Goal: Task Accomplishment & Management: Use online tool/utility

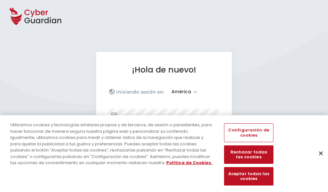
select select "América"
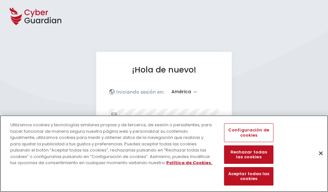
scroll to position [84, 0]
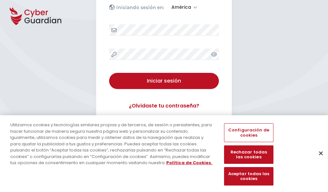
click at [318, 160] on button "Cerrar" at bounding box center [321, 153] width 14 height 14
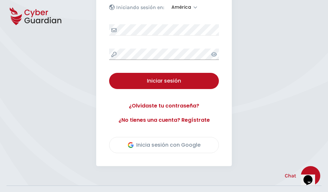
scroll to position [147, 0]
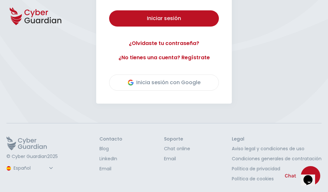
click at [109, 10] on button "Iniciar sesión" at bounding box center [164, 18] width 110 height 16
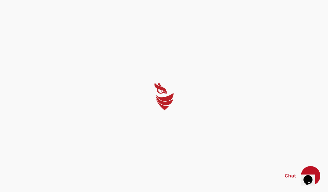
scroll to position [0, 0]
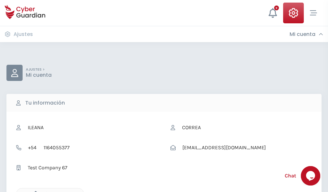
click at [34, 191] on icon "button" at bounding box center [33, 193] width 5 height 5
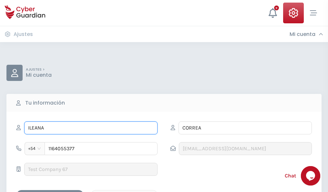
click at [91, 128] on input "ILEANA" at bounding box center [90, 127] width 133 height 13
type input "I"
type input "Basilio"
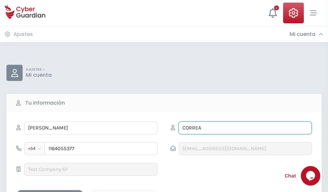
click at [245, 128] on input "CORREA" at bounding box center [245, 127] width 133 height 13
type input "C"
type input "Haro"
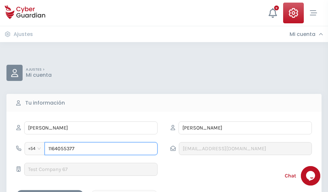
click at [101, 148] on input "1164055377" at bounding box center [101, 148] width 113 height 13
type input "1"
type input "4900330004"
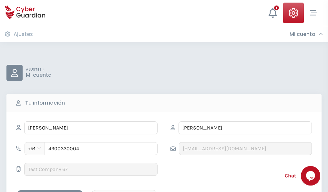
click at [124, 191] on div "Cancelar" at bounding box center [124, 195] width 57 height 8
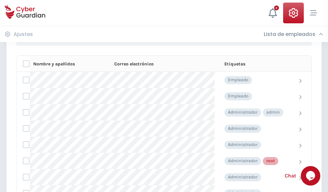
scroll to position [325, 0]
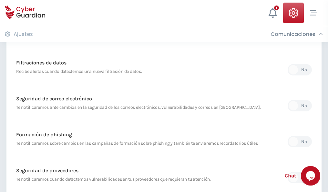
scroll to position [340, 0]
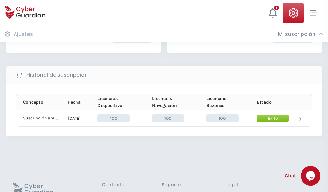
scroll to position [164, 0]
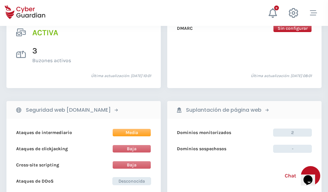
scroll to position [656, 0]
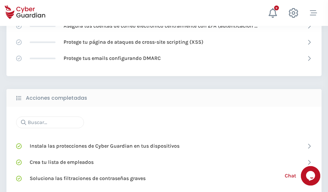
scroll to position [430, 0]
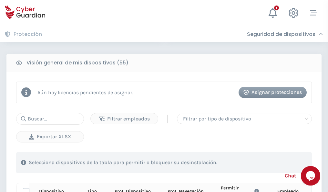
scroll to position [571, 0]
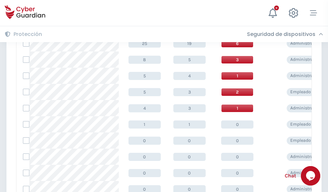
scroll to position [326, 0]
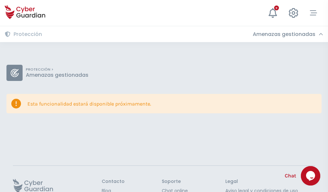
scroll to position [42, 0]
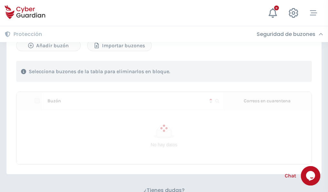
scroll to position [276, 0]
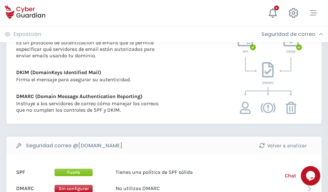
scroll to position [349, 0]
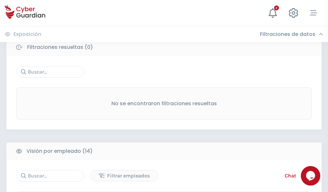
scroll to position [583, 0]
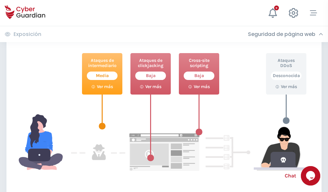
scroll to position [352, 0]
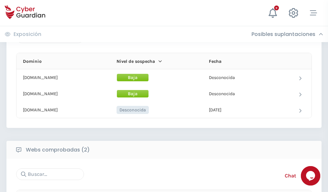
scroll to position [388, 0]
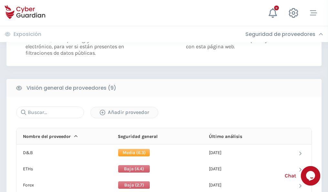
scroll to position [465, 0]
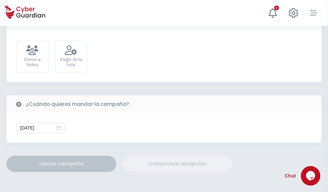
scroll to position [236, 0]
